Goal: Leave review/rating

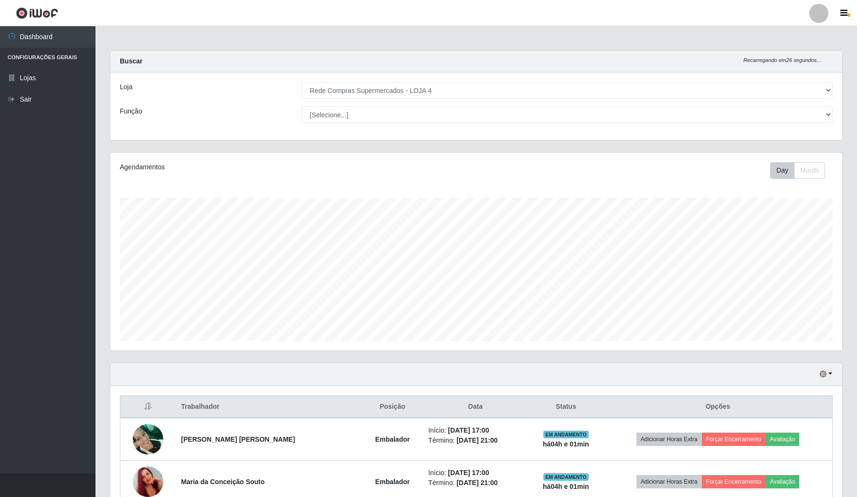
select select "159"
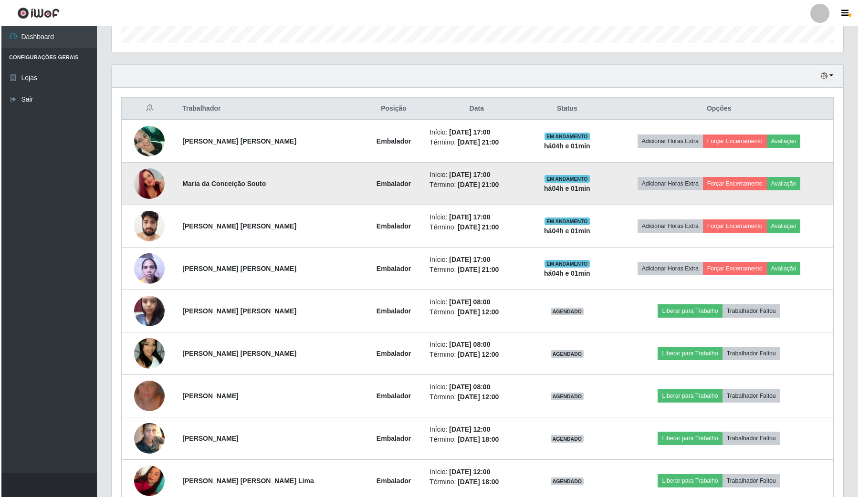
scroll to position [239, 0]
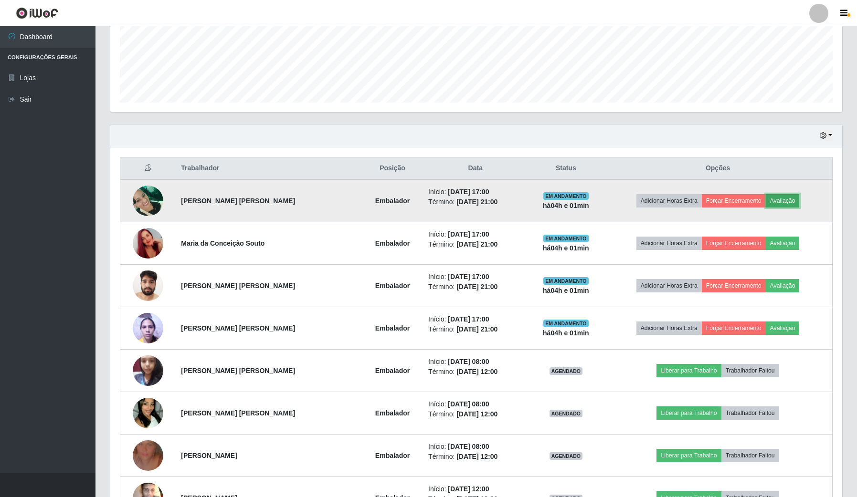
click at [771, 199] on button "Avaliação" at bounding box center [783, 200] width 34 height 13
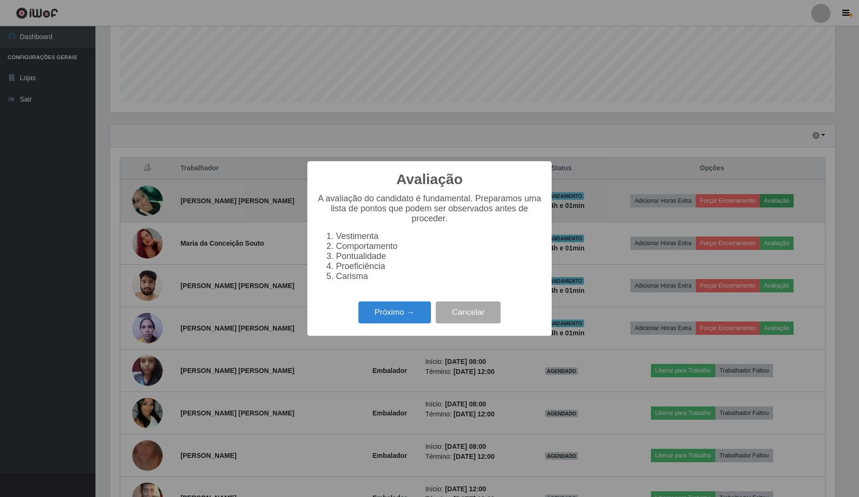
scroll to position [199, 725]
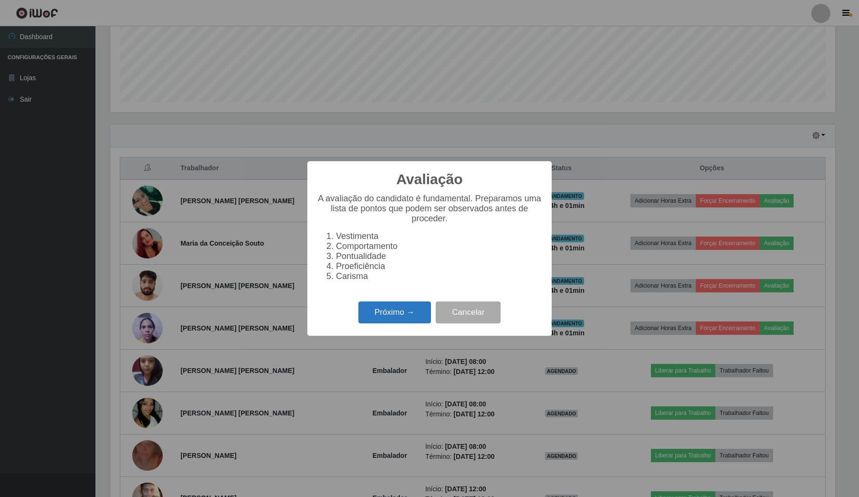
click at [407, 320] on button "Próximo →" at bounding box center [394, 313] width 73 height 22
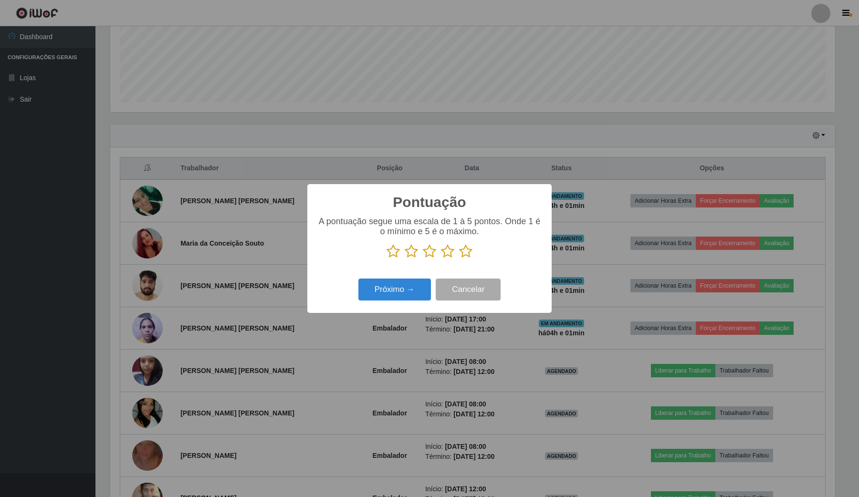
scroll to position [477107, 476580]
click at [468, 251] on icon at bounding box center [465, 251] width 13 height 14
click at [459, 259] on input "radio" at bounding box center [459, 259] width 0 height 0
click at [409, 289] on button "Próximo →" at bounding box center [394, 290] width 73 height 22
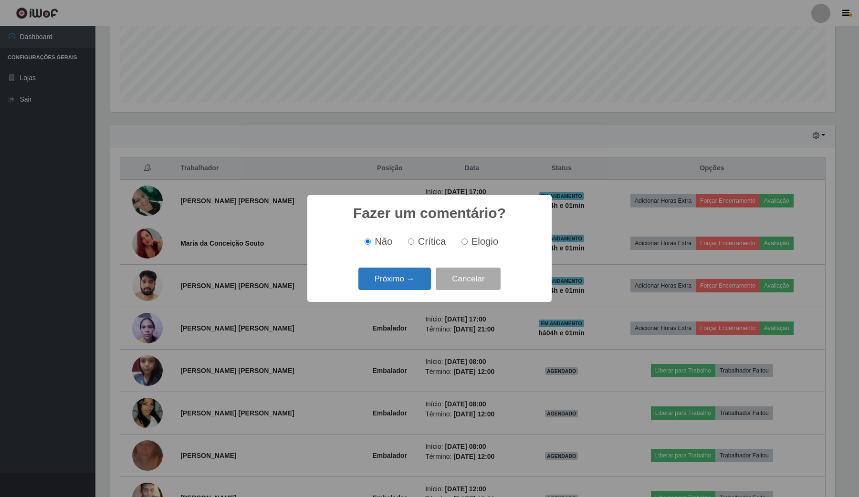
click at [410, 285] on button "Próximo →" at bounding box center [394, 279] width 73 height 22
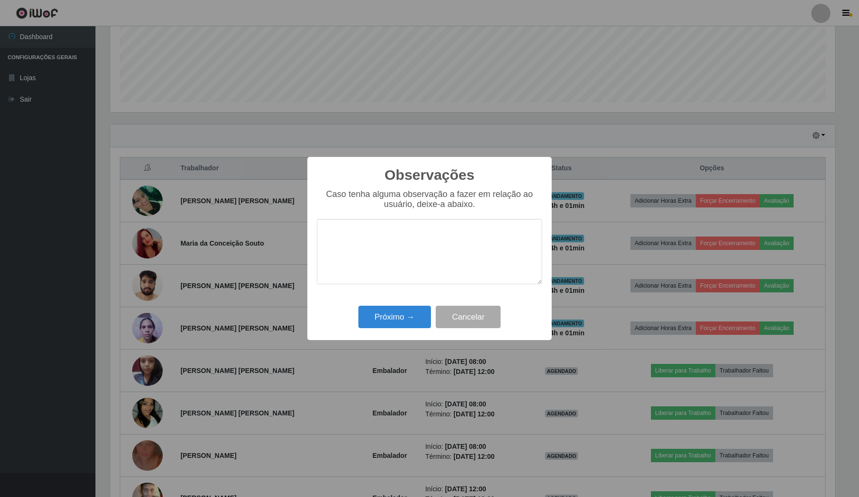
click at [407, 307] on div "Próximo → Cancelar" at bounding box center [429, 317] width 225 height 27
drag, startPoint x: 406, startPoint y: 316, endPoint x: 415, endPoint y: 308, distance: 11.9
click at [406, 314] on button "Próximo →" at bounding box center [394, 317] width 73 height 22
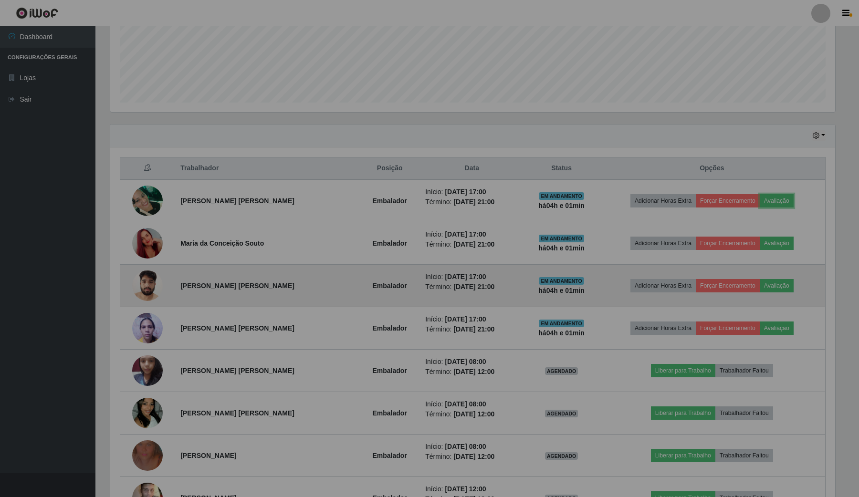
scroll to position [199, 731]
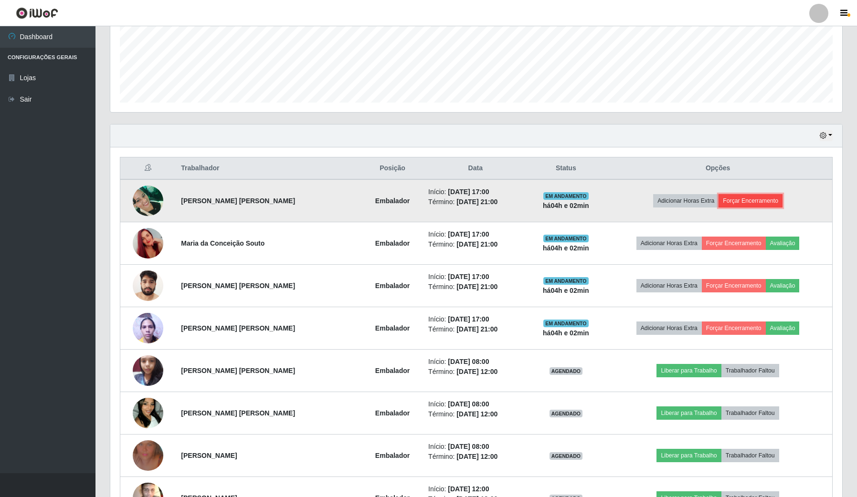
click at [735, 201] on button "Forçar Encerramento" at bounding box center [750, 200] width 64 height 13
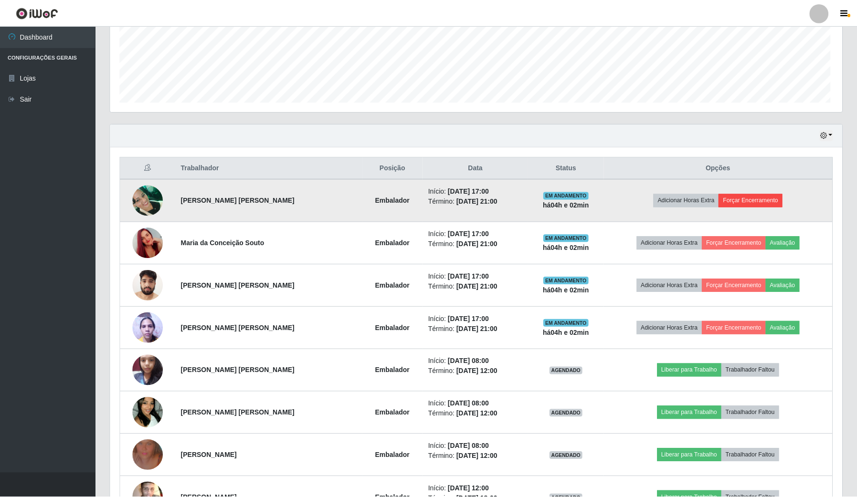
scroll to position [199, 725]
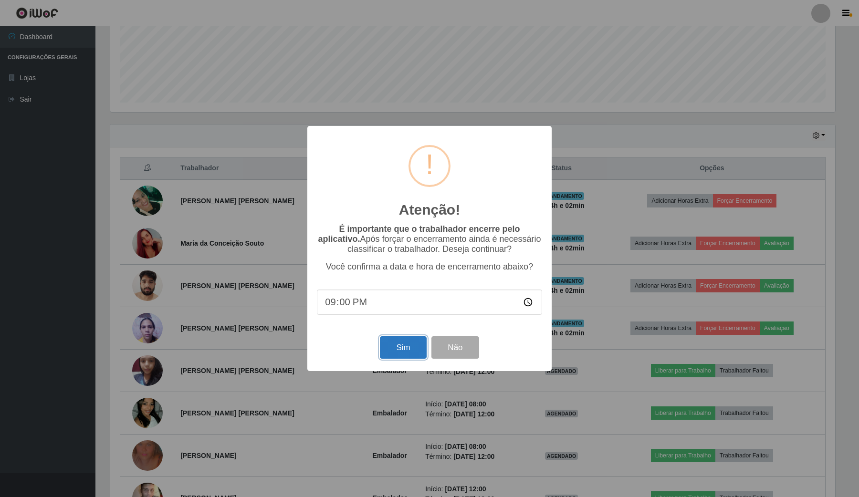
click at [398, 354] on button "Sim" at bounding box center [403, 348] width 46 height 22
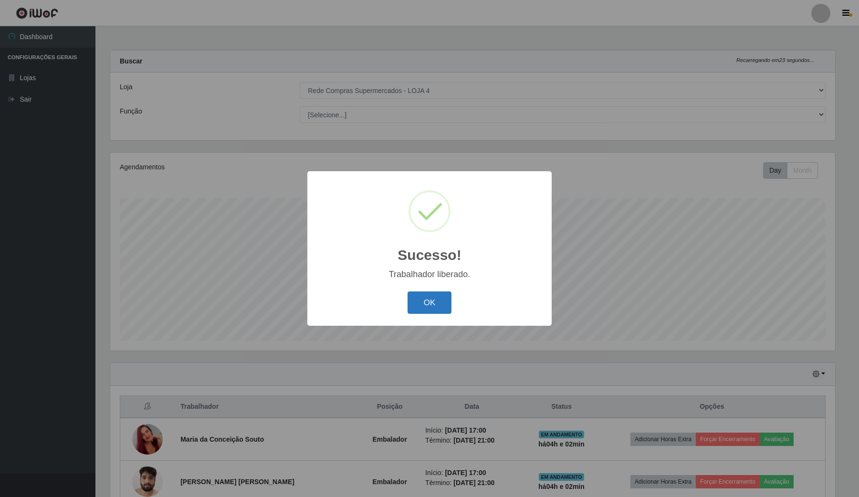
click at [437, 302] on button "OK" at bounding box center [430, 303] width 44 height 22
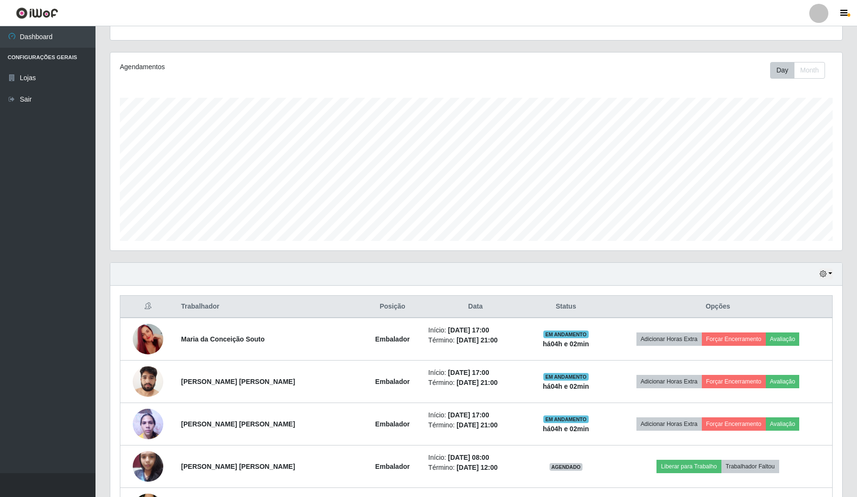
scroll to position [179, 0]
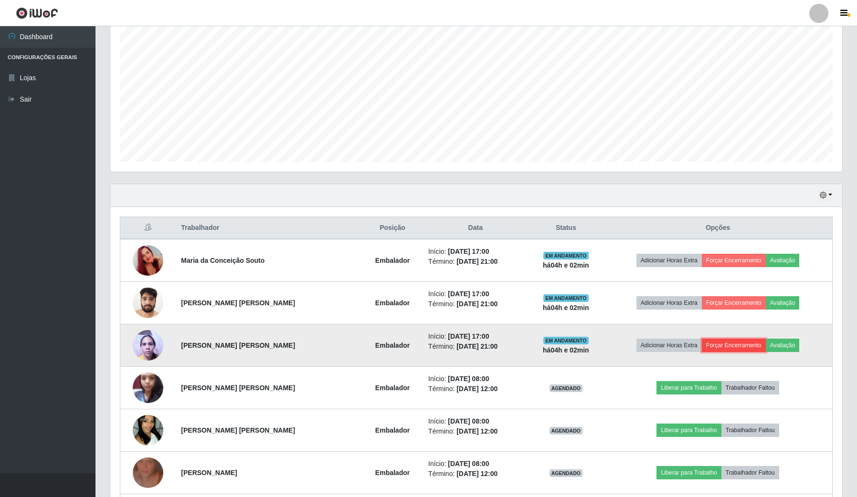
click at [749, 346] on button "Forçar Encerramento" at bounding box center [734, 345] width 64 height 13
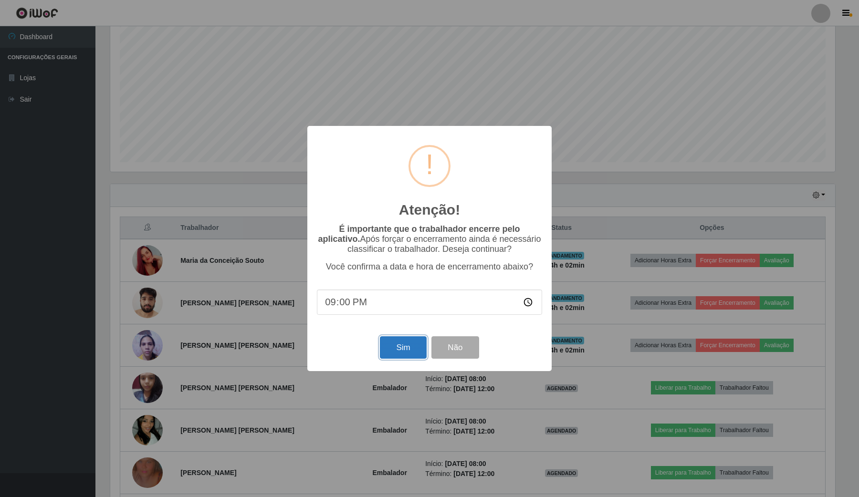
click at [397, 350] on button "Sim" at bounding box center [403, 348] width 46 height 22
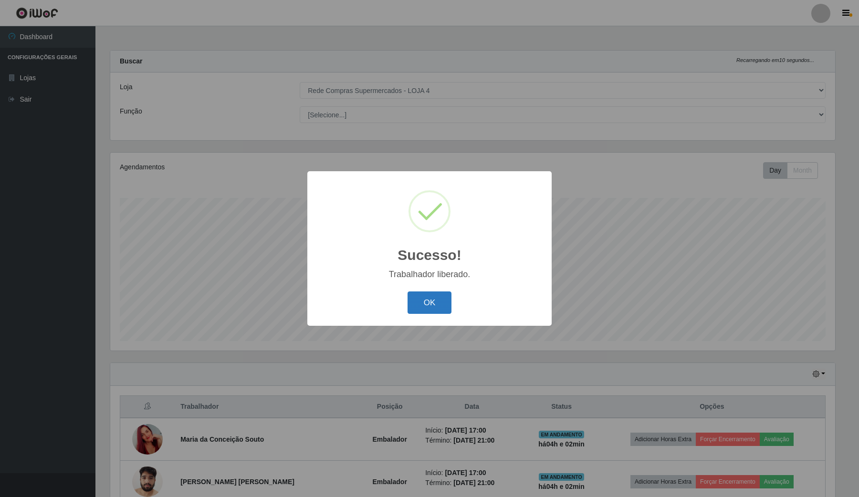
click at [425, 305] on button "OK" at bounding box center [430, 303] width 44 height 22
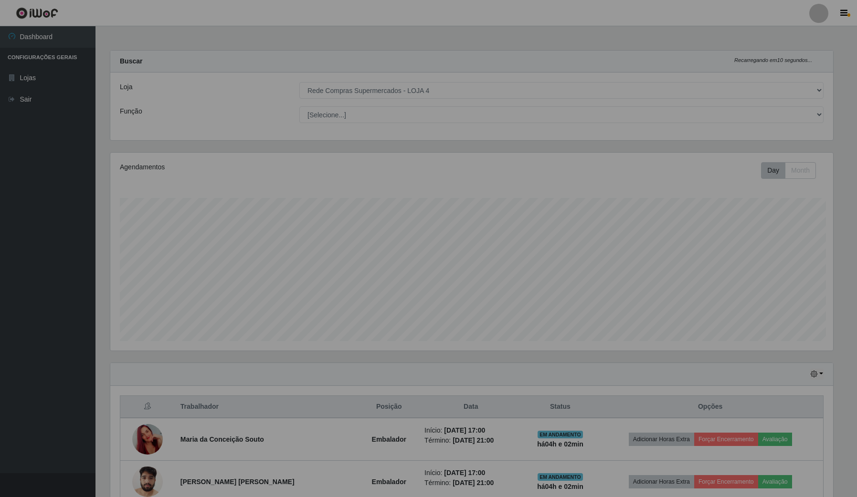
scroll to position [0, 0]
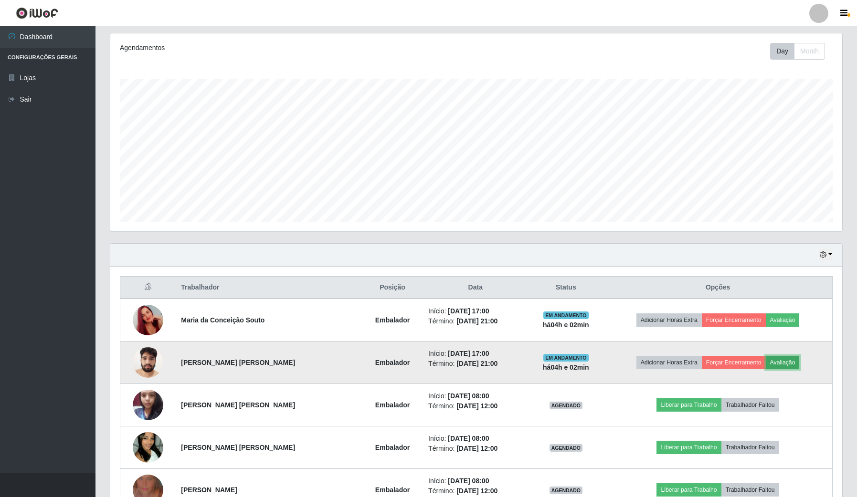
click at [774, 362] on button "Avaliação" at bounding box center [783, 362] width 34 height 13
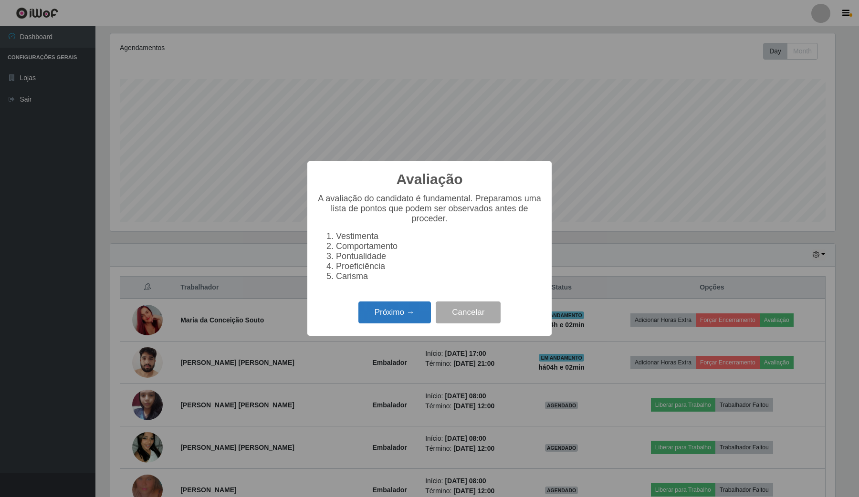
click at [414, 316] on button "Próximo →" at bounding box center [394, 313] width 73 height 22
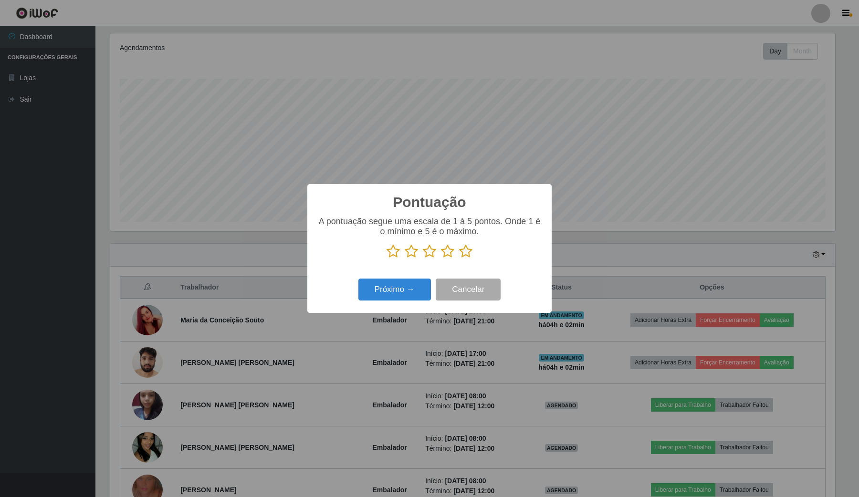
click at [466, 252] on icon at bounding box center [465, 251] width 13 height 14
click at [459, 259] on input "radio" at bounding box center [459, 259] width 0 height 0
click at [411, 285] on button "Próximo →" at bounding box center [394, 290] width 73 height 22
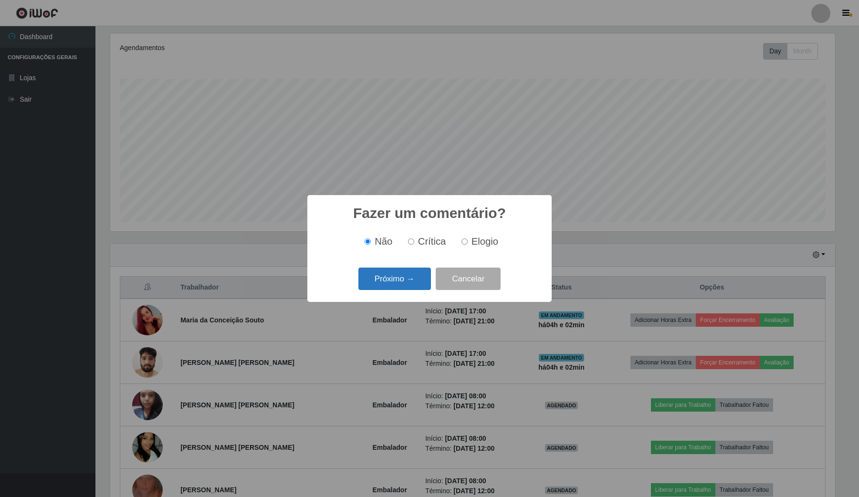
click at [416, 282] on button "Próximo →" at bounding box center [394, 279] width 73 height 22
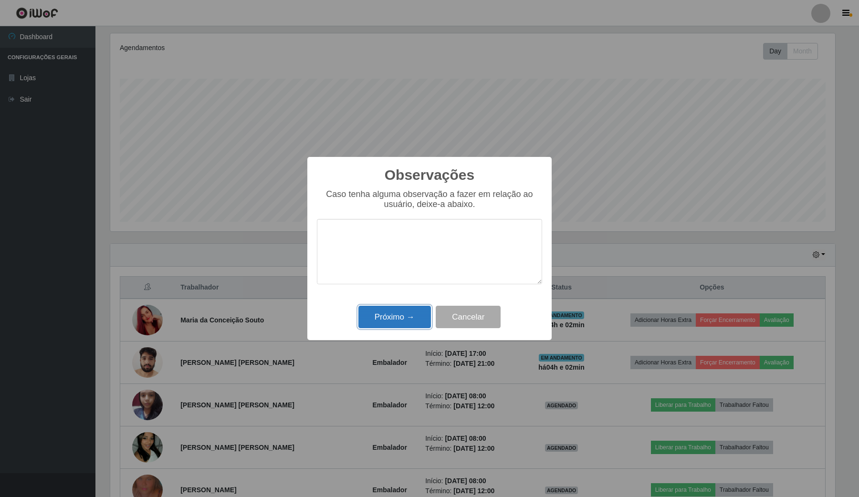
click at [403, 314] on button "Próximo →" at bounding box center [394, 317] width 73 height 22
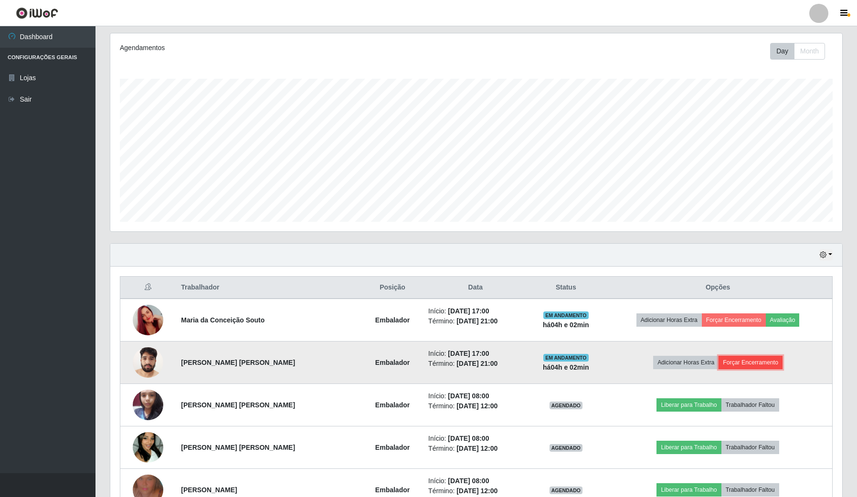
click at [736, 363] on button "Forçar Encerramento" at bounding box center [750, 362] width 64 height 13
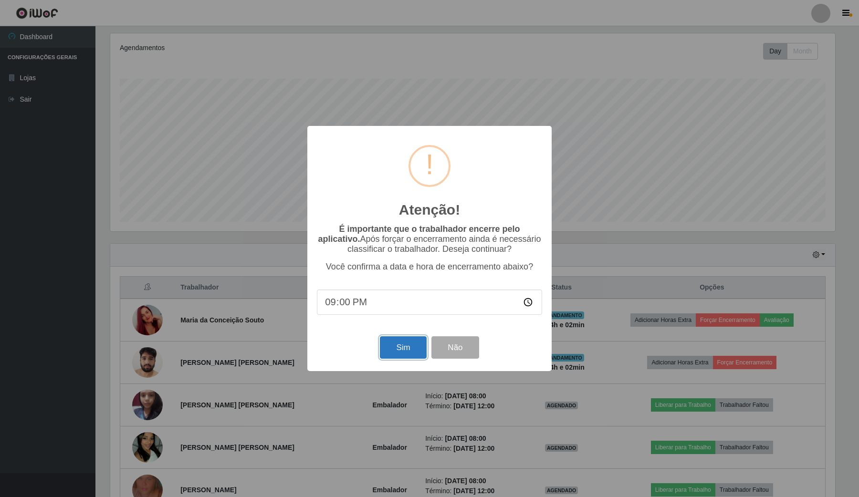
click at [399, 348] on button "Sim" at bounding box center [403, 348] width 46 height 22
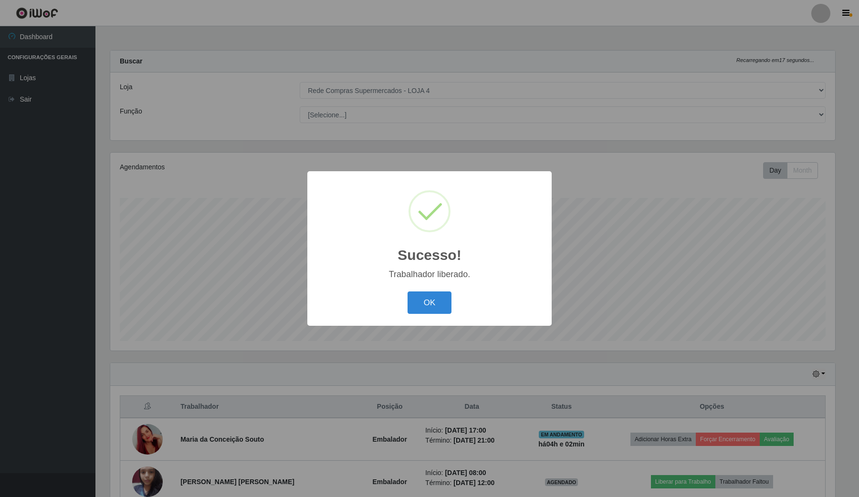
click at [429, 290] on div "OK Cancel" at bounding box center [429, 302] width 225 height 27
click at [426, 299] on button "OK" at bounding box center [430, 303] width 44 height 22
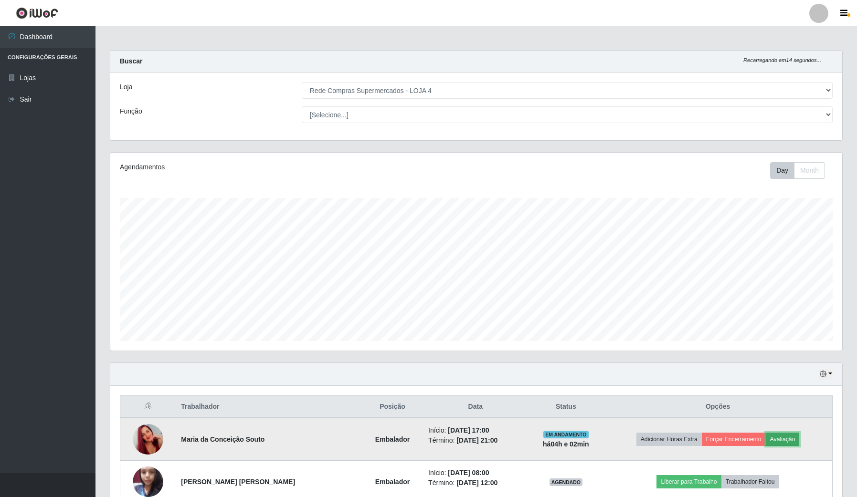
click at [780, 441] on button "Avaliação" at bounding box center [783, 439] width 34 height 13
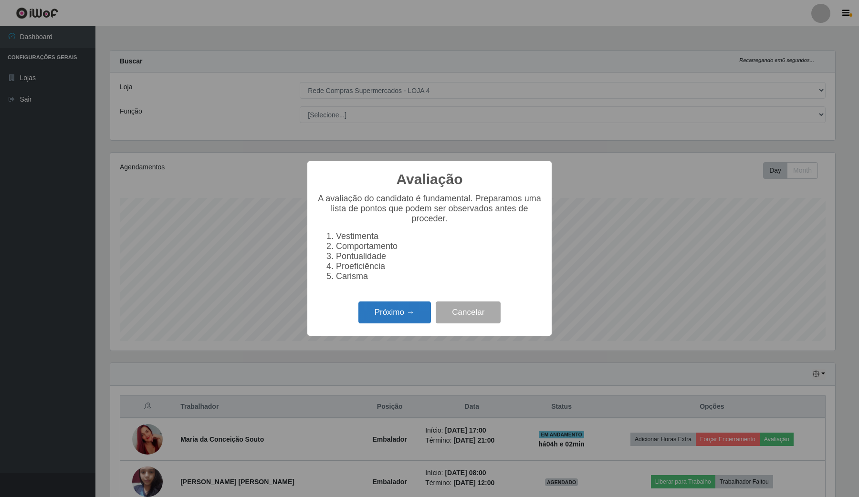
click at [404, 314] on button "Próximo →" at bounding box center [394, 313] width 73 height 22
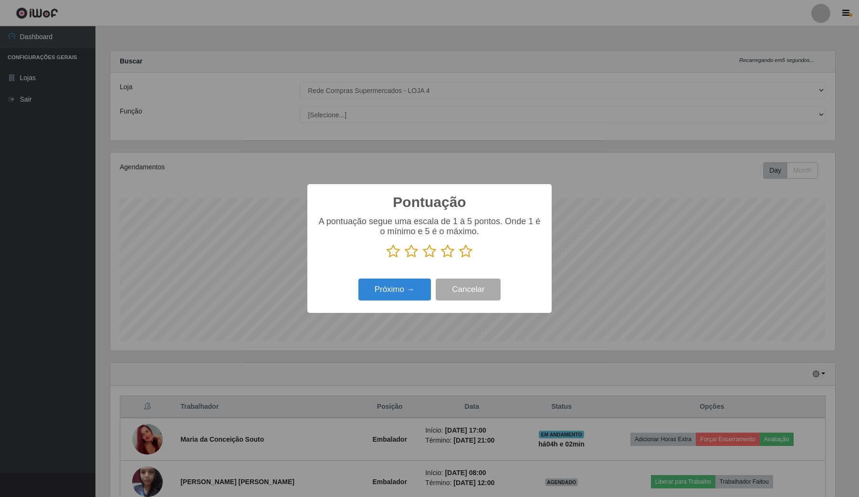
click at [472, 251] on icon at bounding box center [465, 251] width 13 height 14
click at [459, 259] on input "radio" at bounding box center [459, 259] width 0 height 0
click at [419, 281] on button "Próximo →" at bounding box center [394, 290] width 73 height 22
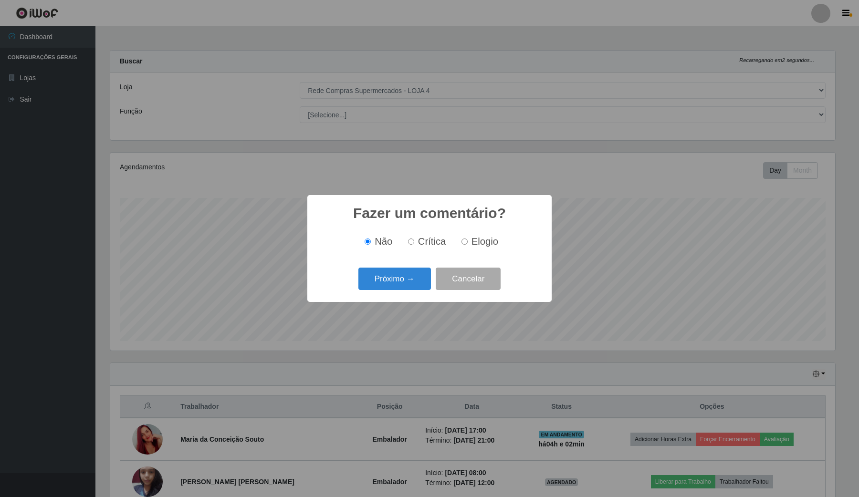
click at [419, 281] on button "Próximo →" at bounding box center [394, 279] width 73 height 22
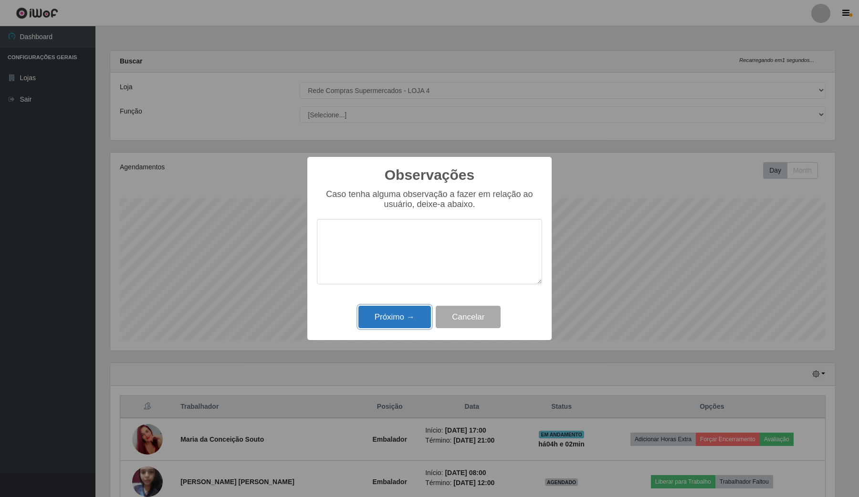
click at [400, 317] on button "Próximo →" at bounding box center [394, 317] width 73 height 22
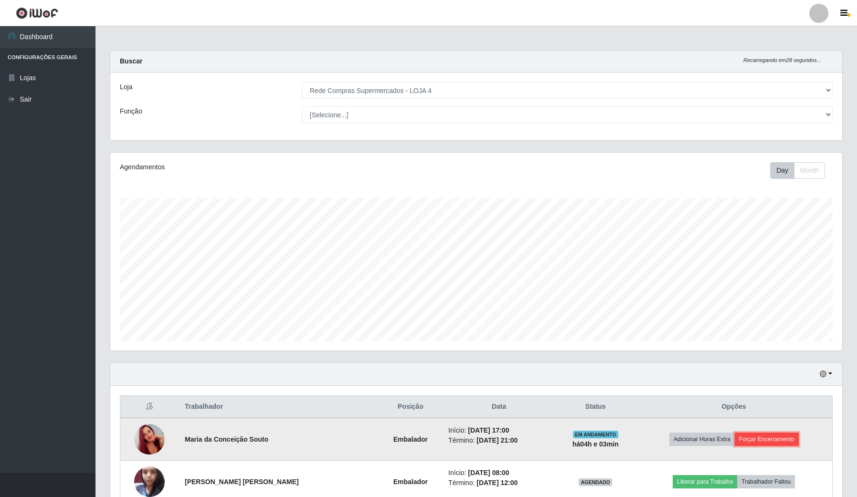
click at [746, 441] on button "Forçar Encerramento" at bounding box center [767, 439] width 64 height 13
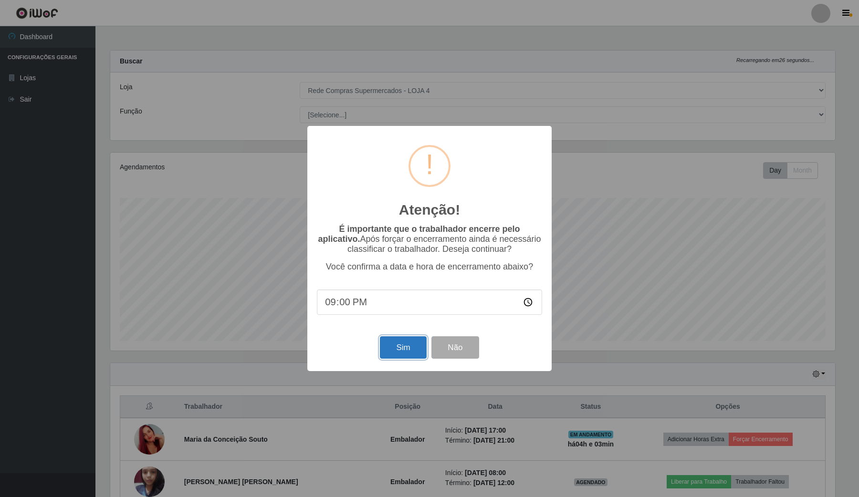
click at [399, 345] on button "Sim" at bounding box center [403, 348] width 46 height 22
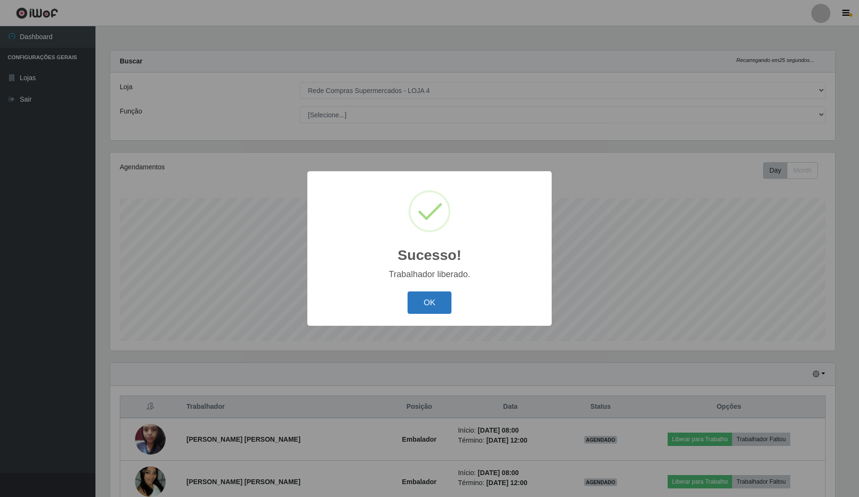
click at [423, 301] on button "OK" at bounding box center [430, 303] width 44 height 22
